Goal: Task Accomplishment & Management: Manage account settings

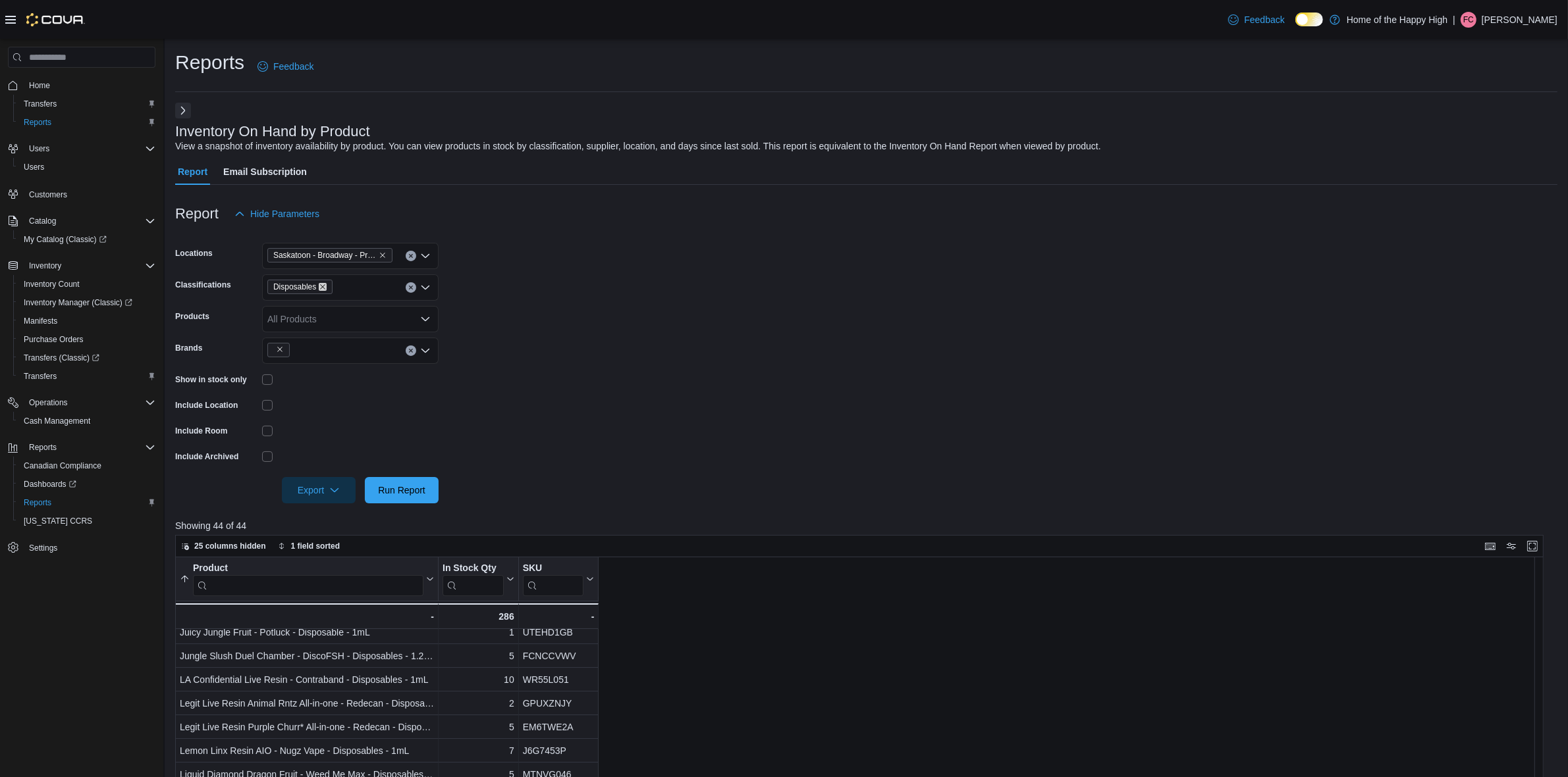
click at [323, 284] on icon "Remove Disposables from selection in this group" at bounding box center [323, 287] width 8 height 8
type input "*******"
click at [323, 313] on span "Edibles" at bounding box center [312, 310] width 30 height 13
click at [715, 345] on form "Locations Saskatoon - Broadway - Prairie Records Classifications Edibles Combo …" at bounding box center [866, 365] width 1382 height 277
click at [281, 345] on icon "Remove from selection in this group" at bounding box center [280, 349] width 8 height 8
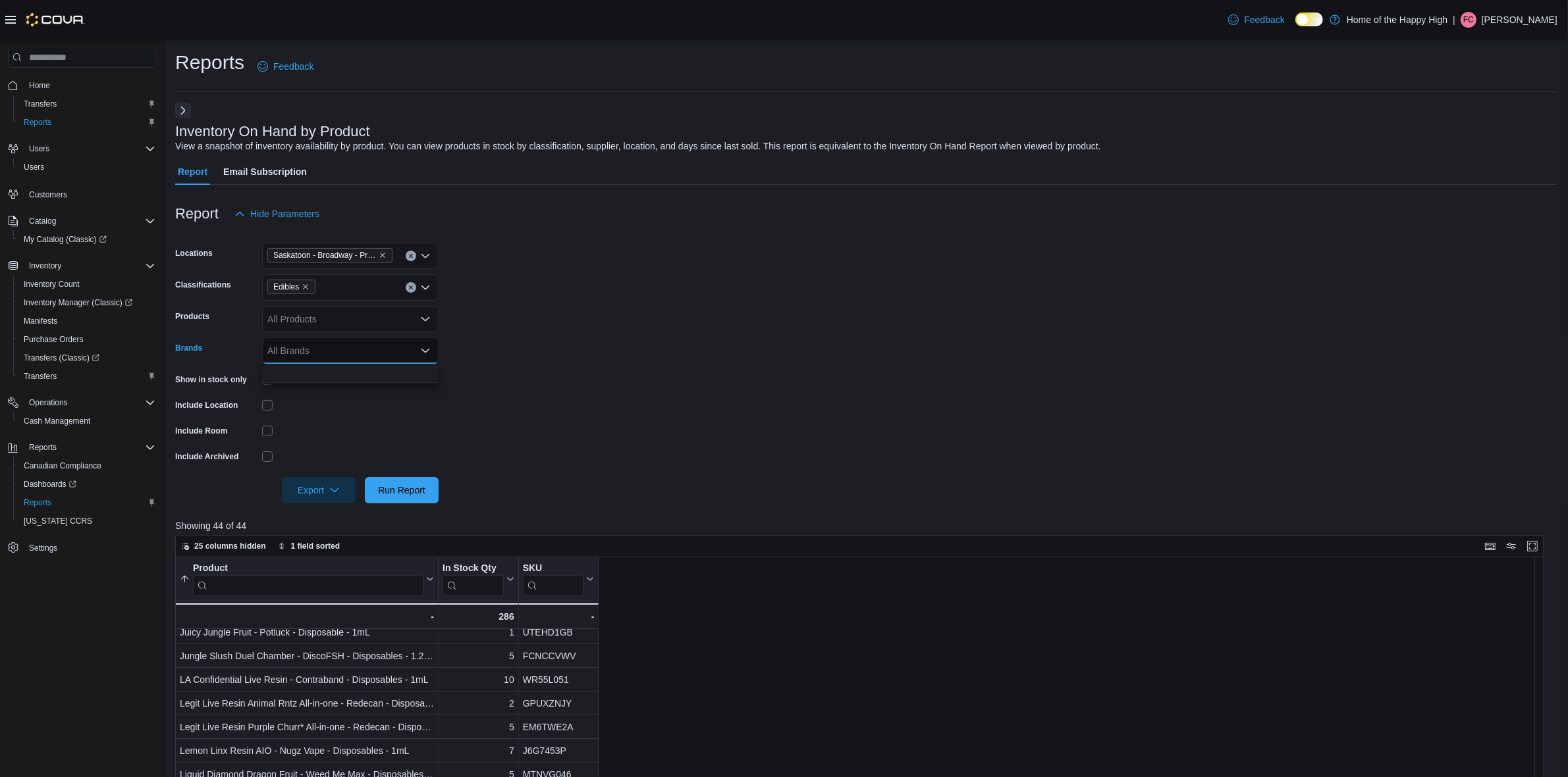
click at [699, 362] on form "Locations Saskatoon - Broadway - Prairie Records Classifications Edibles Produc…" at bounding box center [866, 365] width 1382 height 277
click at [411, 351] on icon "Clear input" at bounding box center [410, 350] width 3 height 3
click at [512, 359] on form "Locations Saskatoon - Broadway - Prairie Records Classifications Edibles Produc…" at bounding box center [866, 365] width 1382 height 277
click at [408, 477] on div "Export Run Report" at bounding box center [306, 491] width 264 height 27
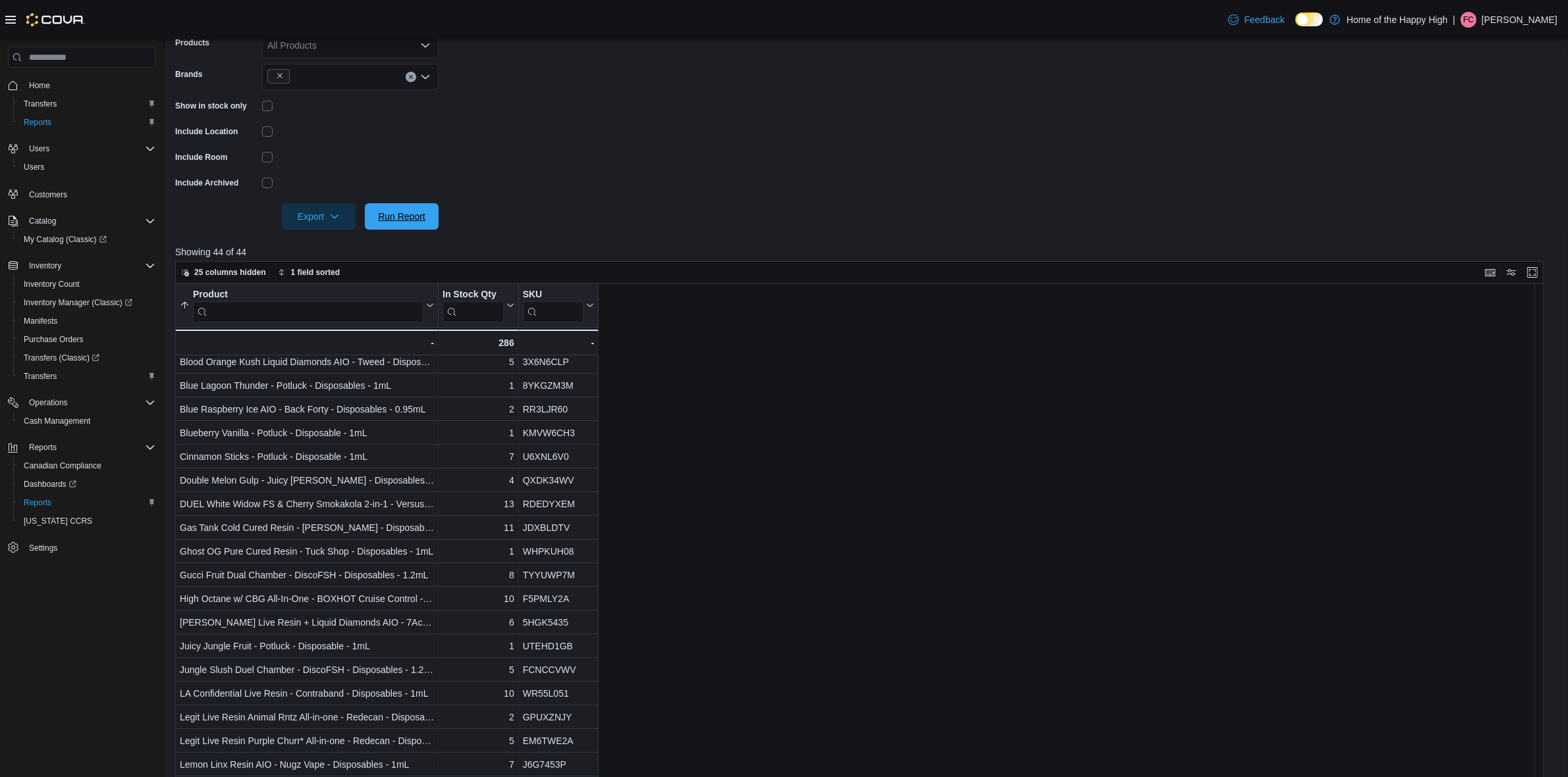
scroll to position [165, 0]
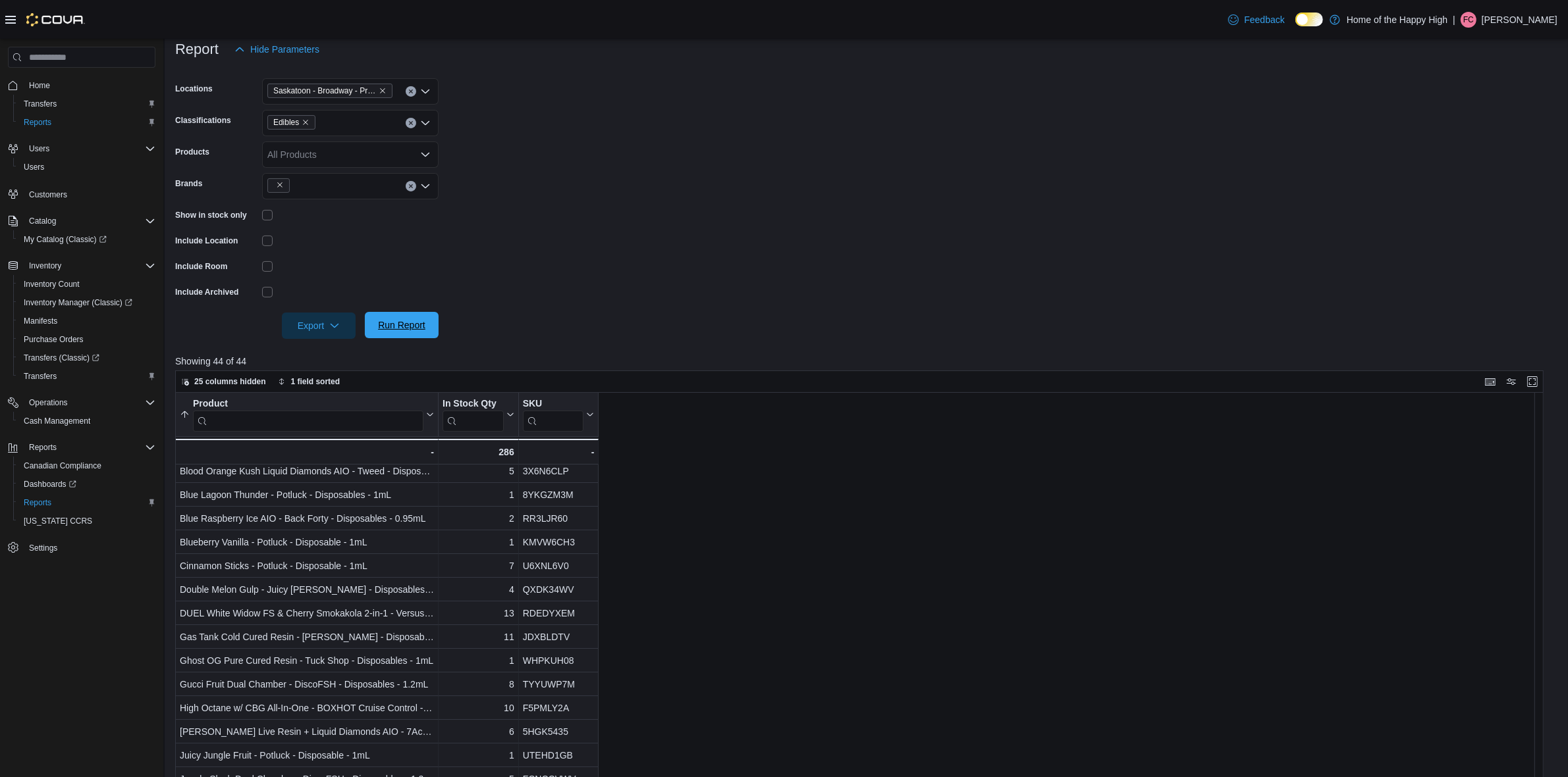
click at [381, 321] on span "Run Report" at bounding box center [402, 325] width 48 height 13
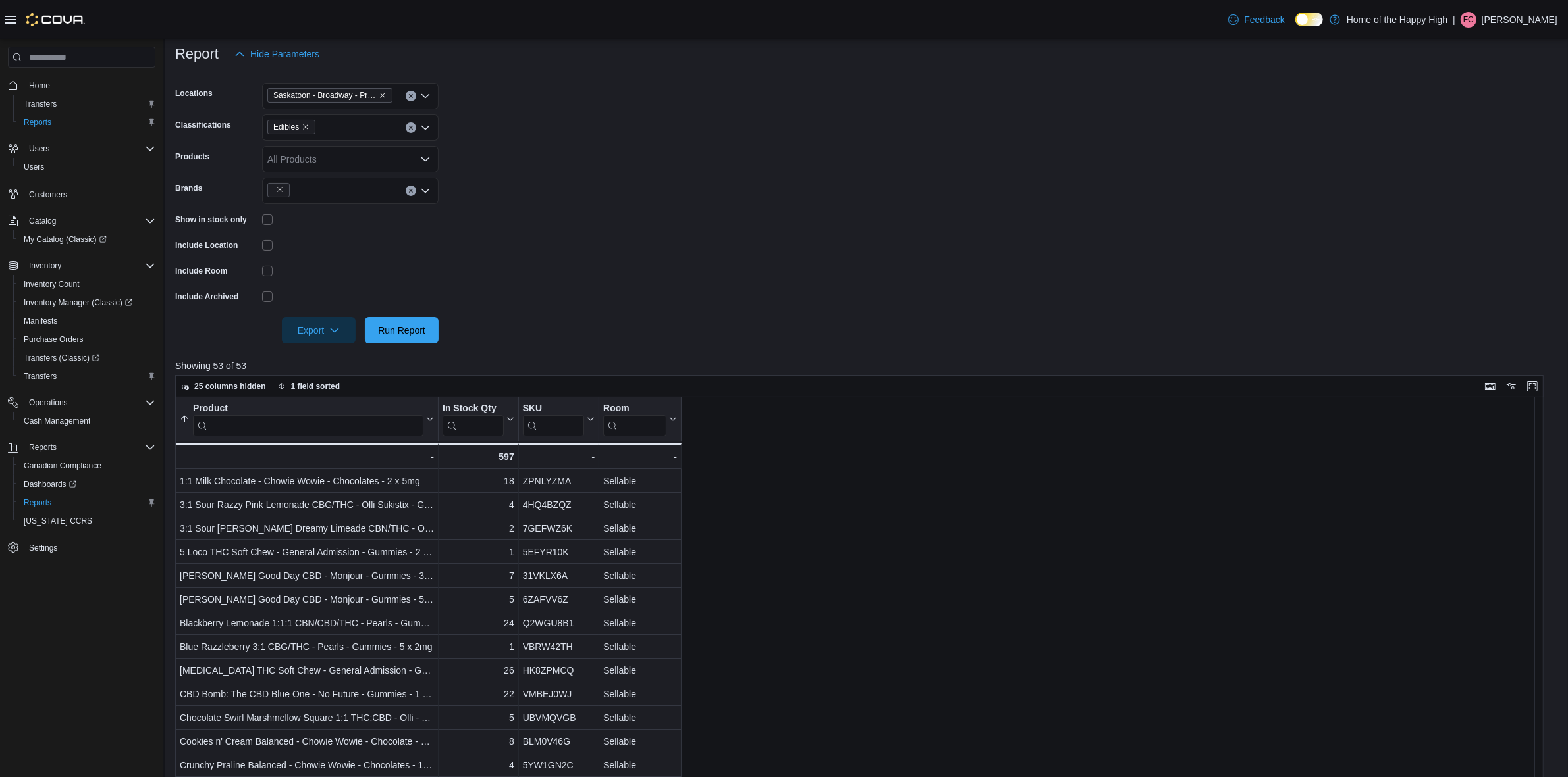
scroll to position [165, 0]
click at [317, 320] on span "Export" at bounding box center [318, 325] width 58 height 27
click at [329, 352] on span "Export to Excel" at bounding box center [321, 352] width 59 height 10
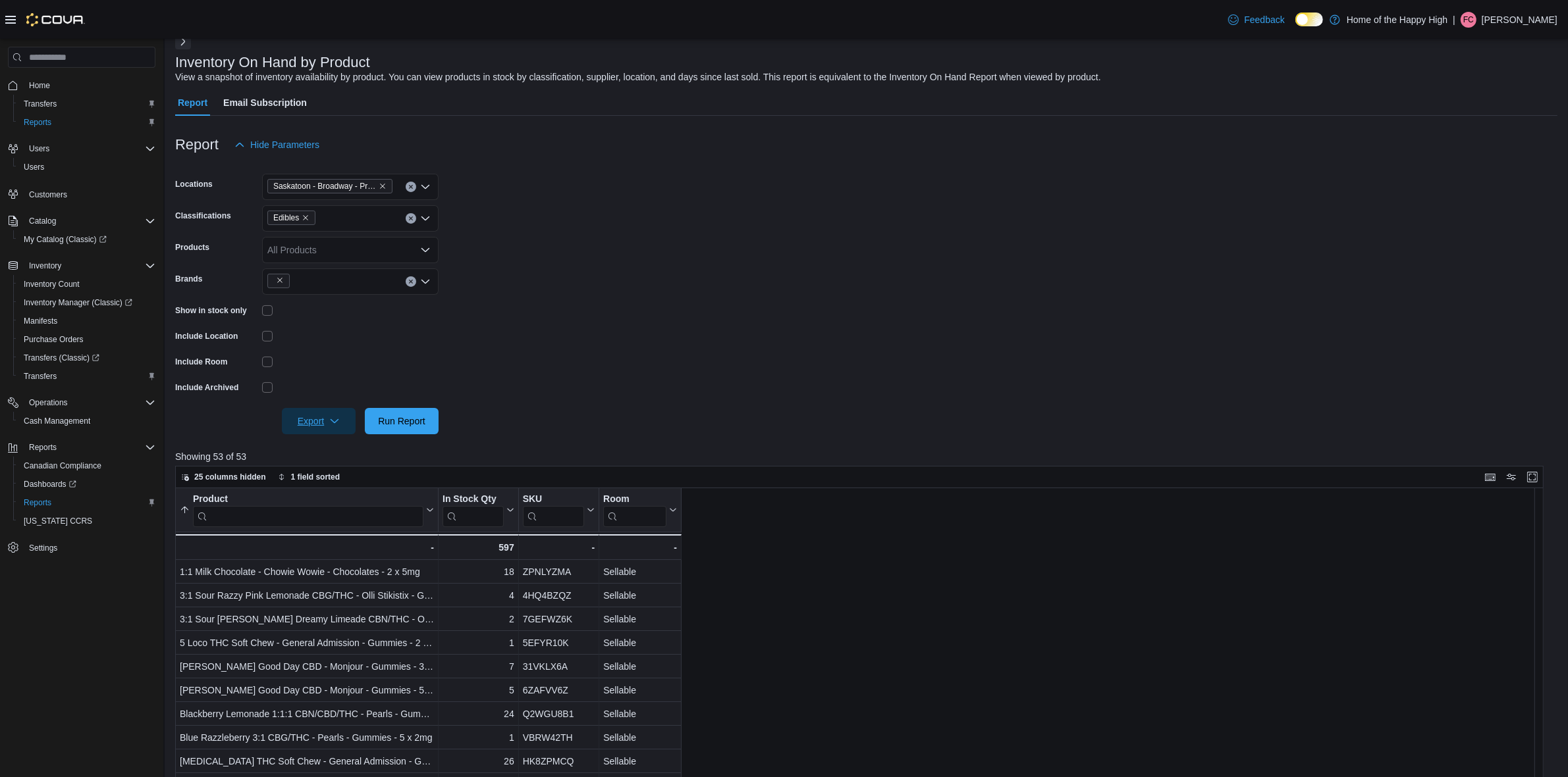
scroll to position [61, 0]
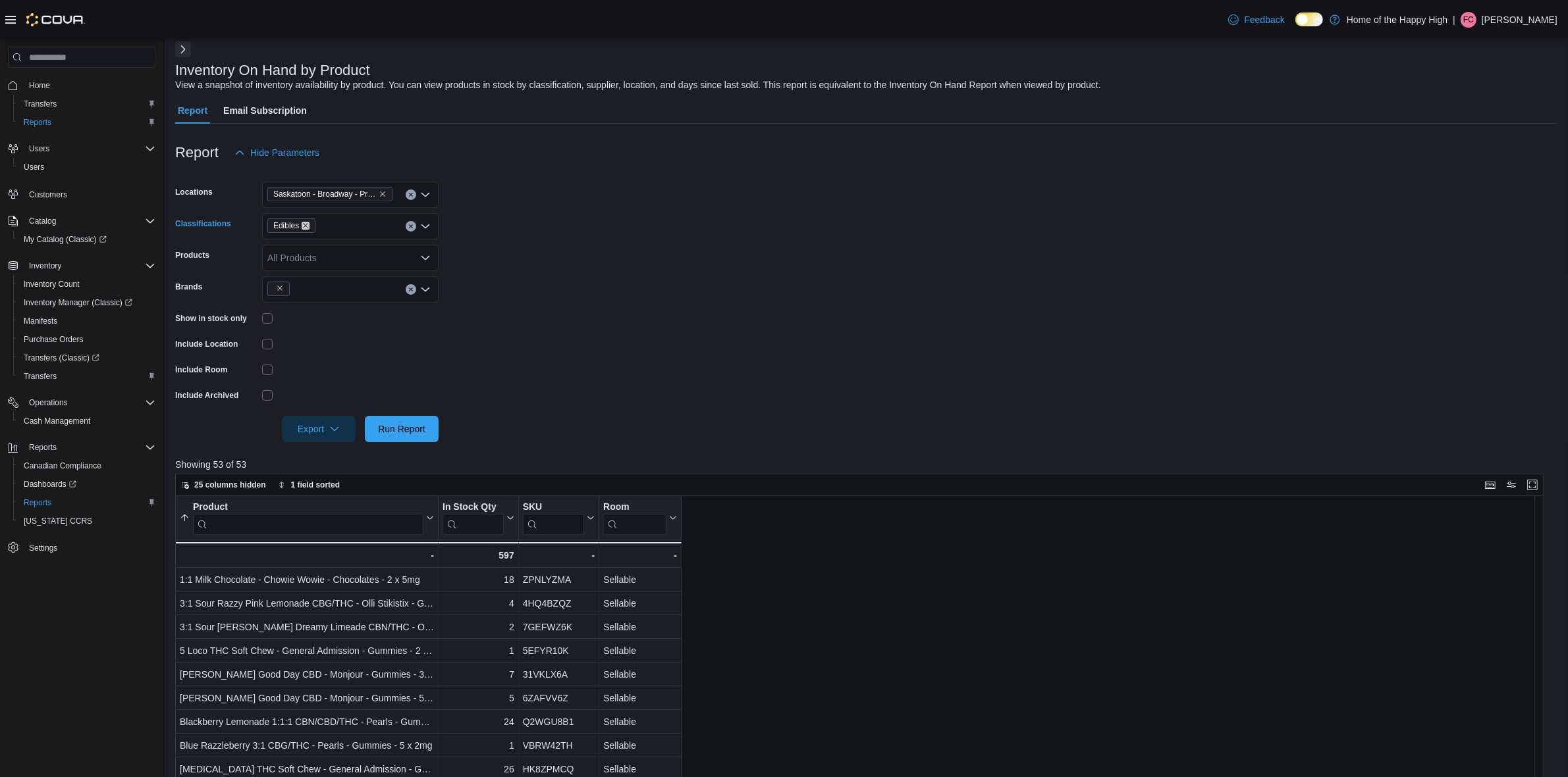
click at [302, 224] on icon "Remove Edibles from selection in this group" at bounding box center [305, 225] width 8 height 8
type input "******"
click at [293, 240] on button "Concentrates" at bounding box center [349, 249] width 176 height 19
click at [481, 268] on form "Locations Saskatoon - Broadway - Prairie Records Classifications Concentrates C…" at bounding box center [866, 303] width 1382 height 277
click at [397, 425] on span "Run Report" at bounding box center [402, 429] width 48 height 13
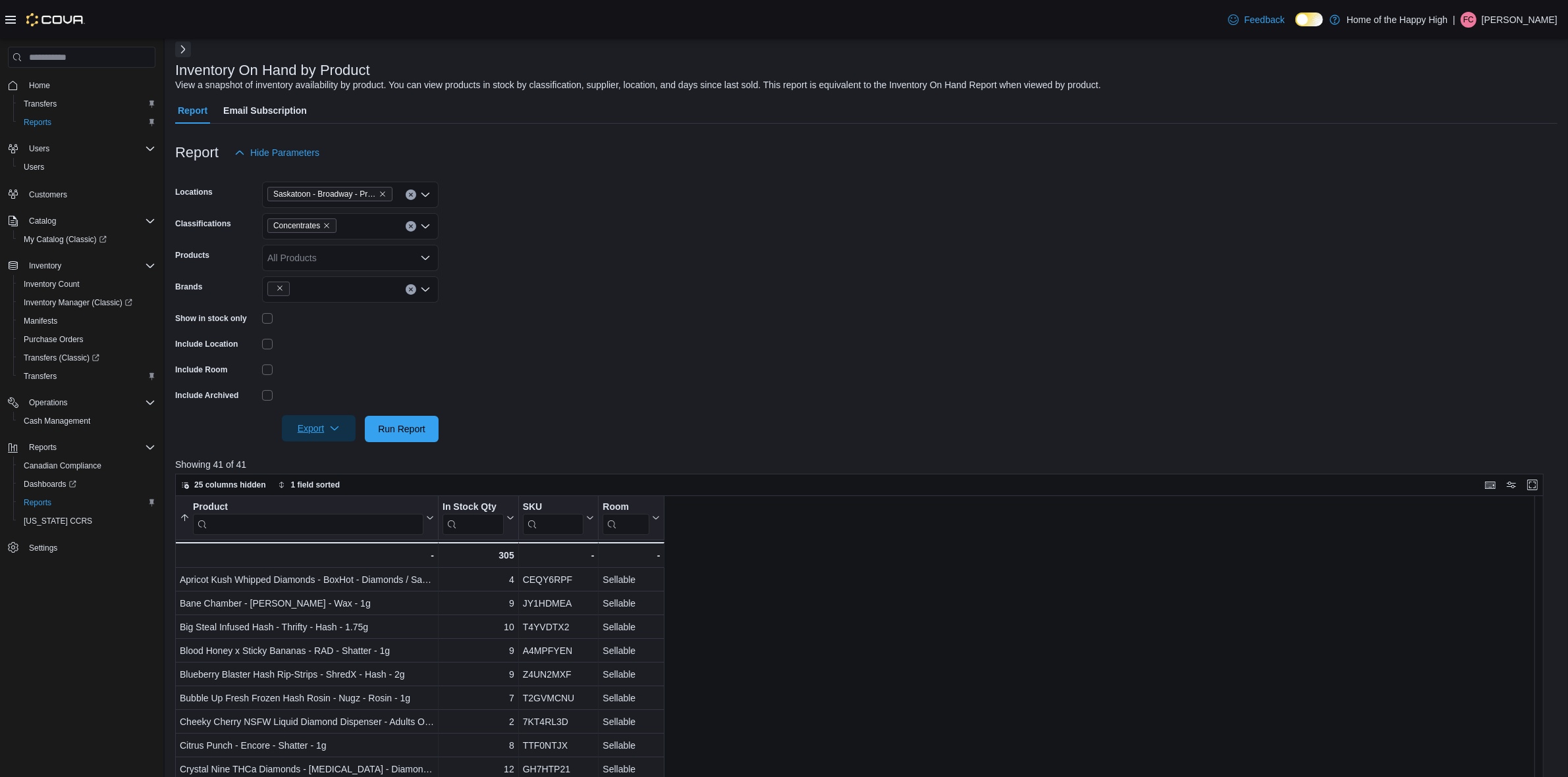
click at [341, 436] on span "Export" at bounding box center [318, 429] width 58 height 27
click at [327, 454] on span "Export to Excel" at bounding box center [321, 455] width 59 height 10
click at [59, 283] on span "Inventory Count" at bounding box center [51, 283] width 56 height 10
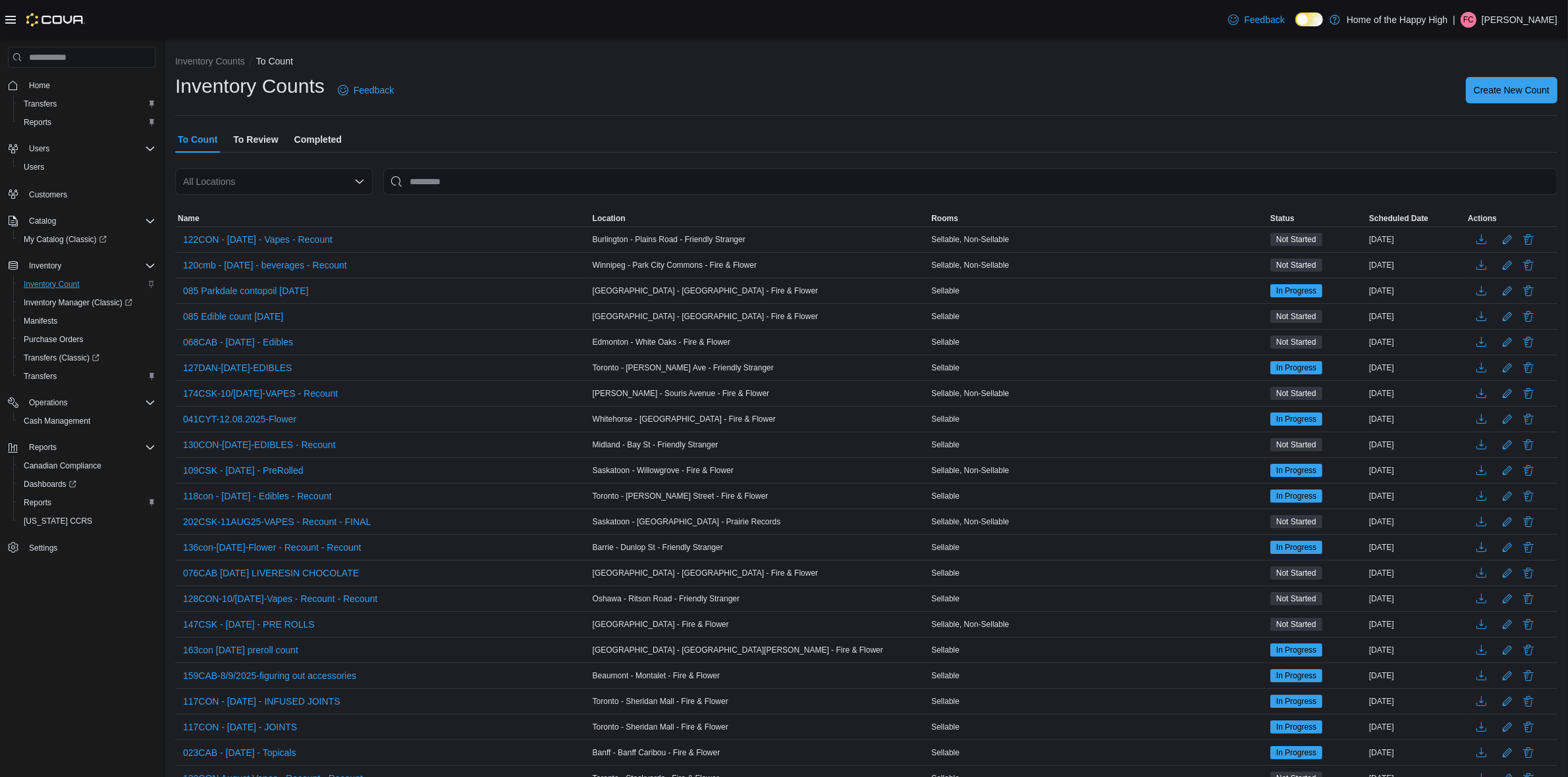
click at [251, 142] on span "To Review" at bounding box center [255, 140] width 45 height 27
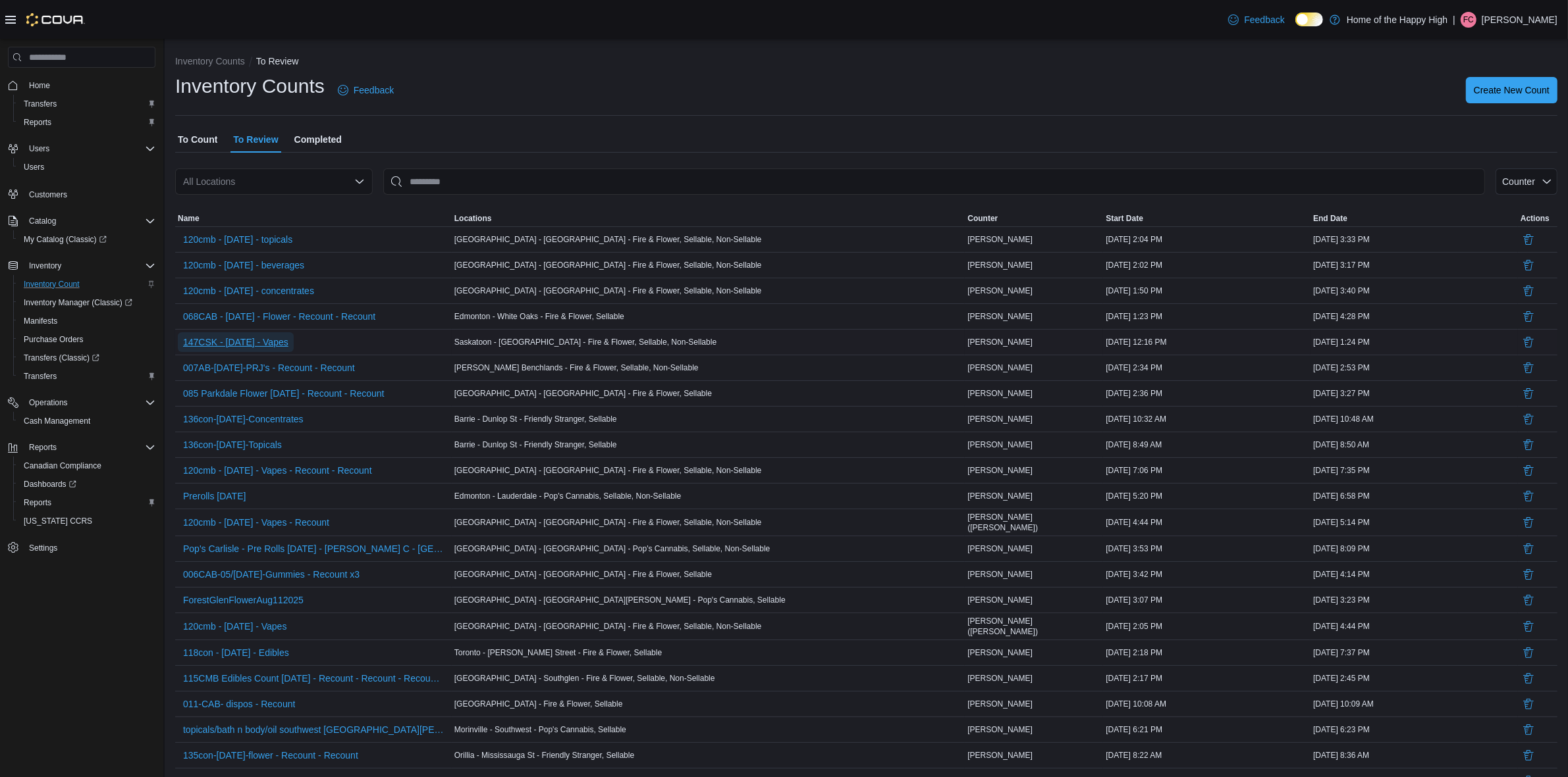
click at [288, 340] on span "147CSK - 12/AUG/25 - Vapes" at bounding box center [235, 342] width 106 height 13
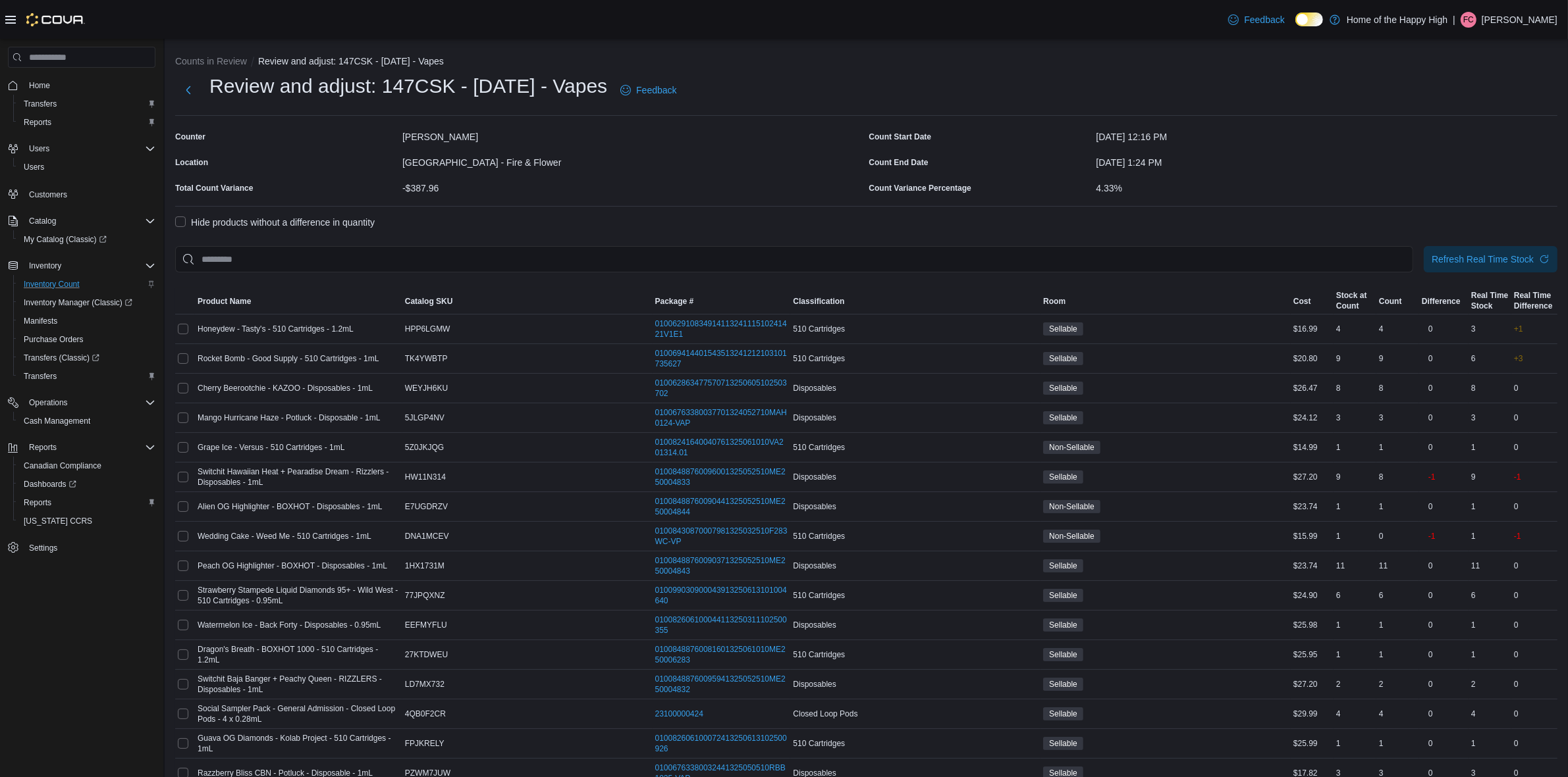
click at [1501, 20] on p "[PERSON_NAME]" at bounding box center [1519, 19] width 76 height 16
drag, startPoint x: 1469, startPoint y: 131, endPoint x: 1454, endPoint y: 140, distance: 17.5
click at [1472, 131] on span "Sign Out" at bounding box center [1472, 134] width 35 height 13
